Goal: Book appointment/travel/reservation

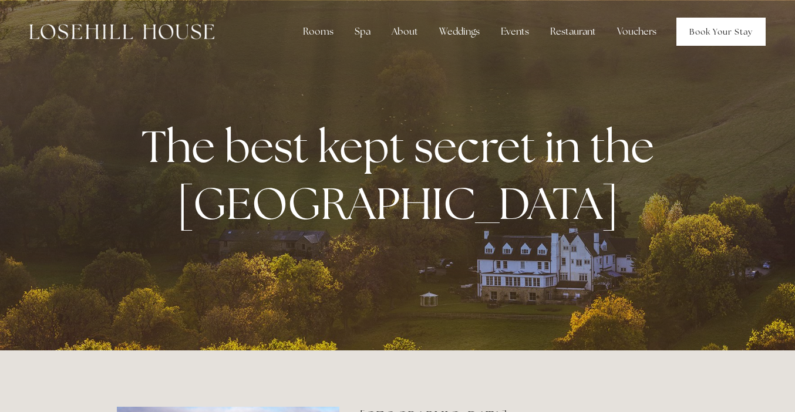
click at [727, 39] on link "Book Your Stay" at bounding box center [720, 32] width 89 height 28
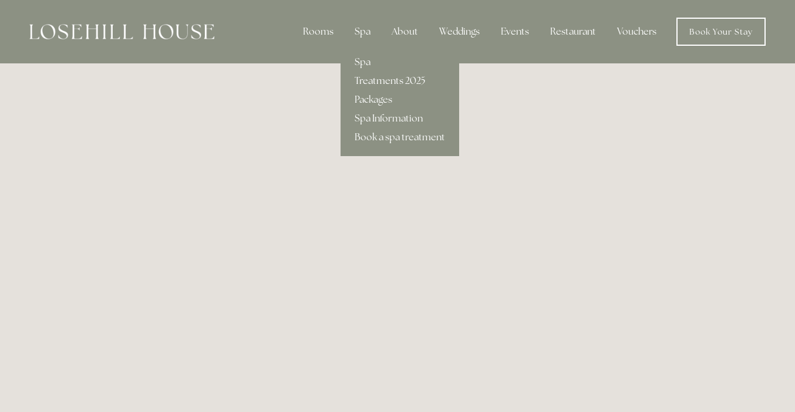
click at [363, 85] on link "Treatments 2025" at bounding box center [399, 81] width 119 height 19
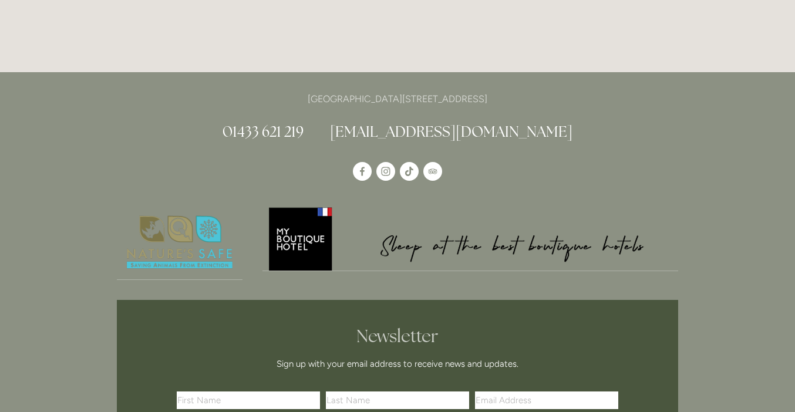
scroll to position [4511, 0]
